Goal: Navigation & Orientation: Go to known website

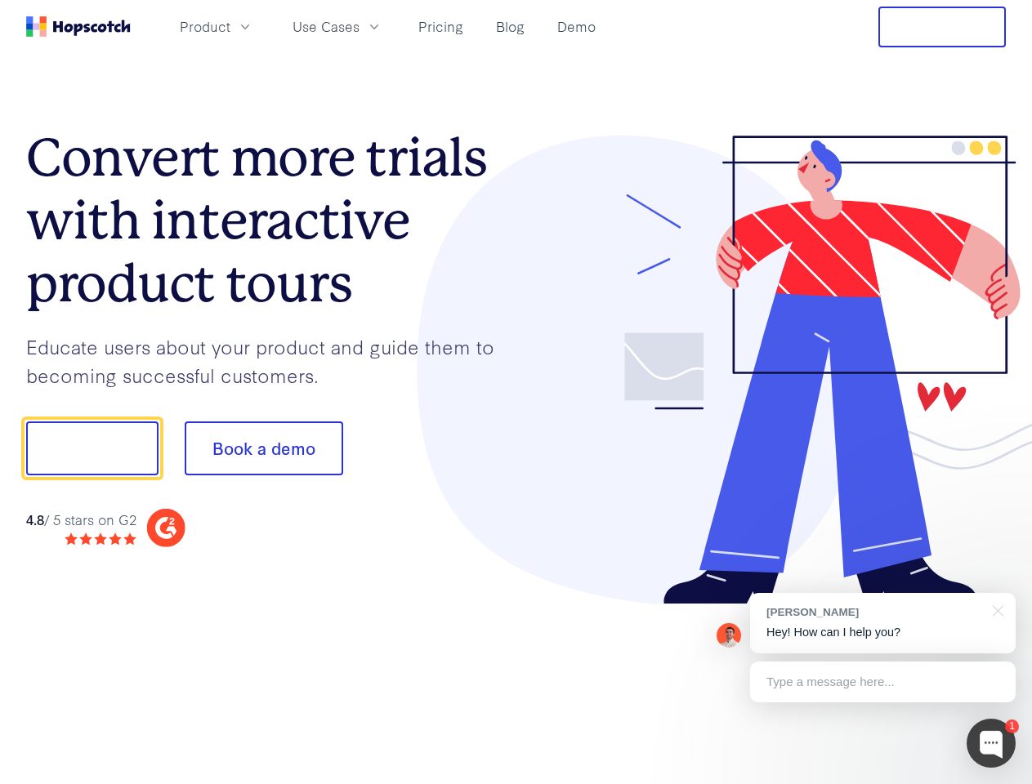
click at [516, 392] on div at bounding box center [761, 371] width 490 height 470
click at [230, 26] on span "Product" at bounding box center [205, 26] width 51 height 20
click at [359, 26] on span "Use Cases" at bounding box center [325, 26] width 67 height 20
click at [942, 27] on button "Free Trial" at bounding box center [941, 27] width 127 height 41
click at [92, 449] on button "Show me!" at bounding box center [92, 449] width 132 height 54
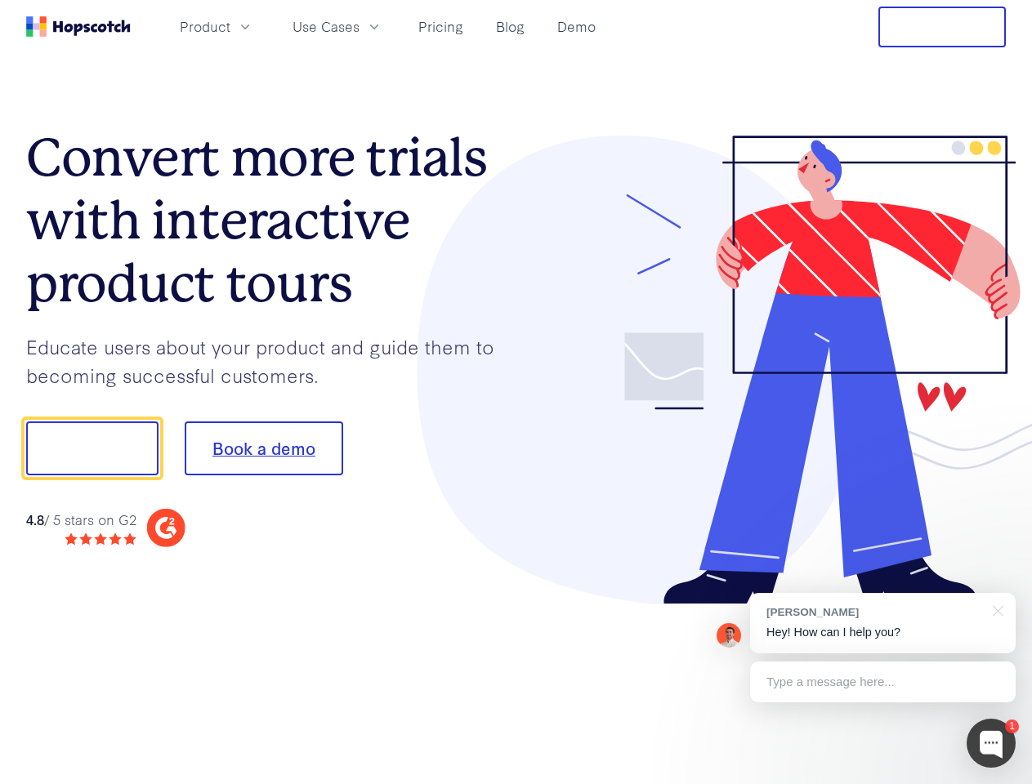
click at [263, 449] on button "Book a demo" at bounding box center [264, 449] width 159 height 54
click at [991, 743] on div at bounding box center [991, 743] width 49 height 49
click at [882, 623] on div "[PERSON_NAME] Hey! How can I help you?" at bounding box center [883, 623] width 266 height 60
click at [995, 609] on div at bounding box center [862, 446] width 306 height 545
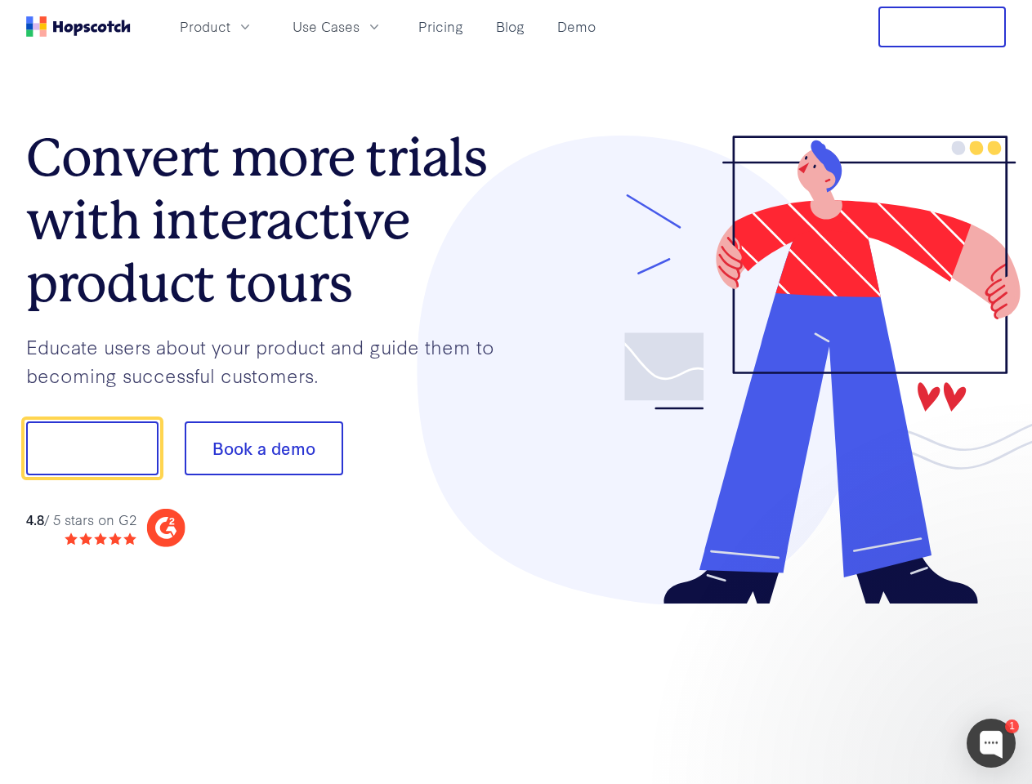
click at [882, 682] on div at bounding box center [862, 556] width 306 height 326
